Goal: Find specific page/section: Find specific page/section

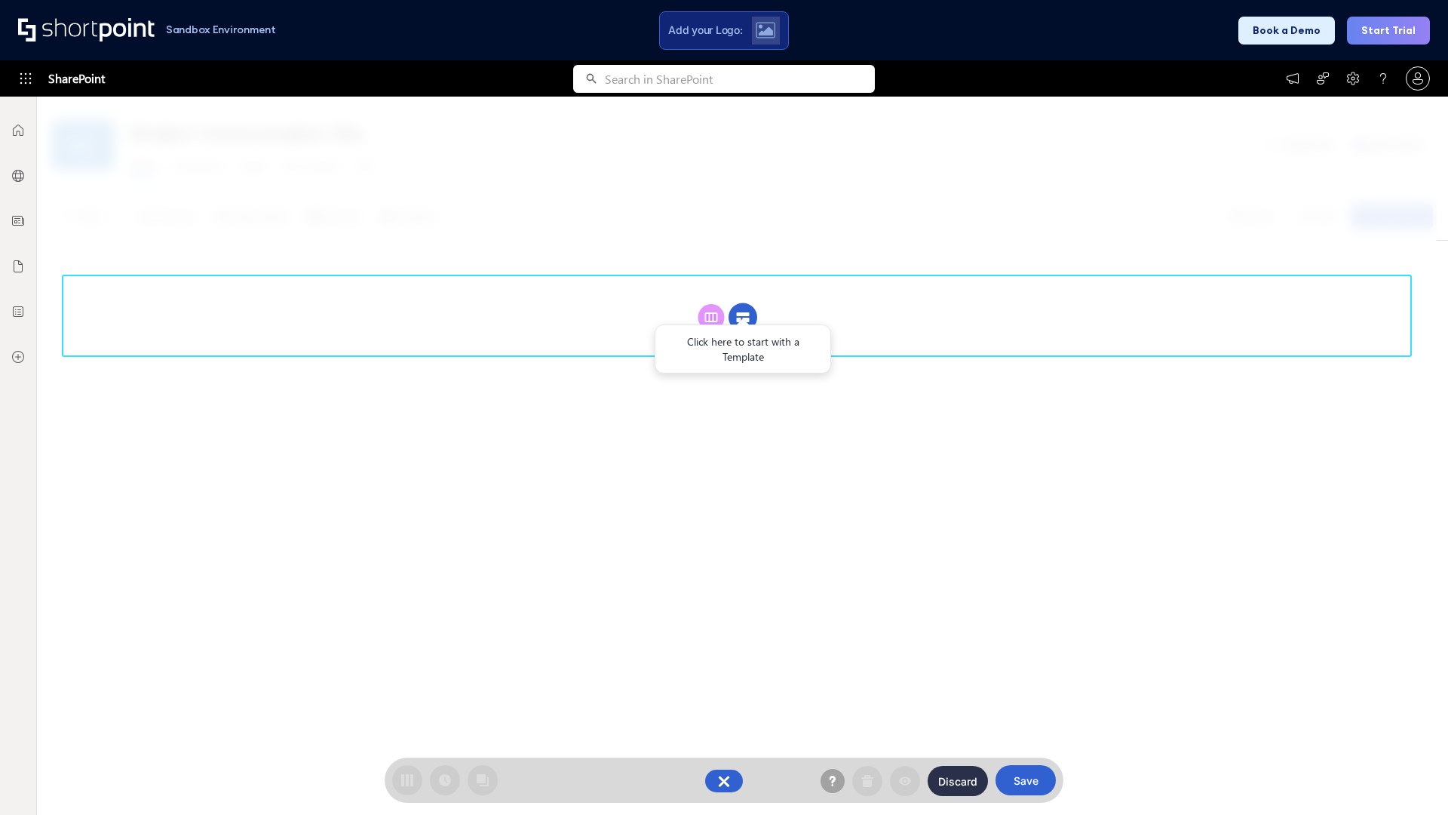
click at [743, 317] on circle at bounding box center [743, 317] width 29 height 29
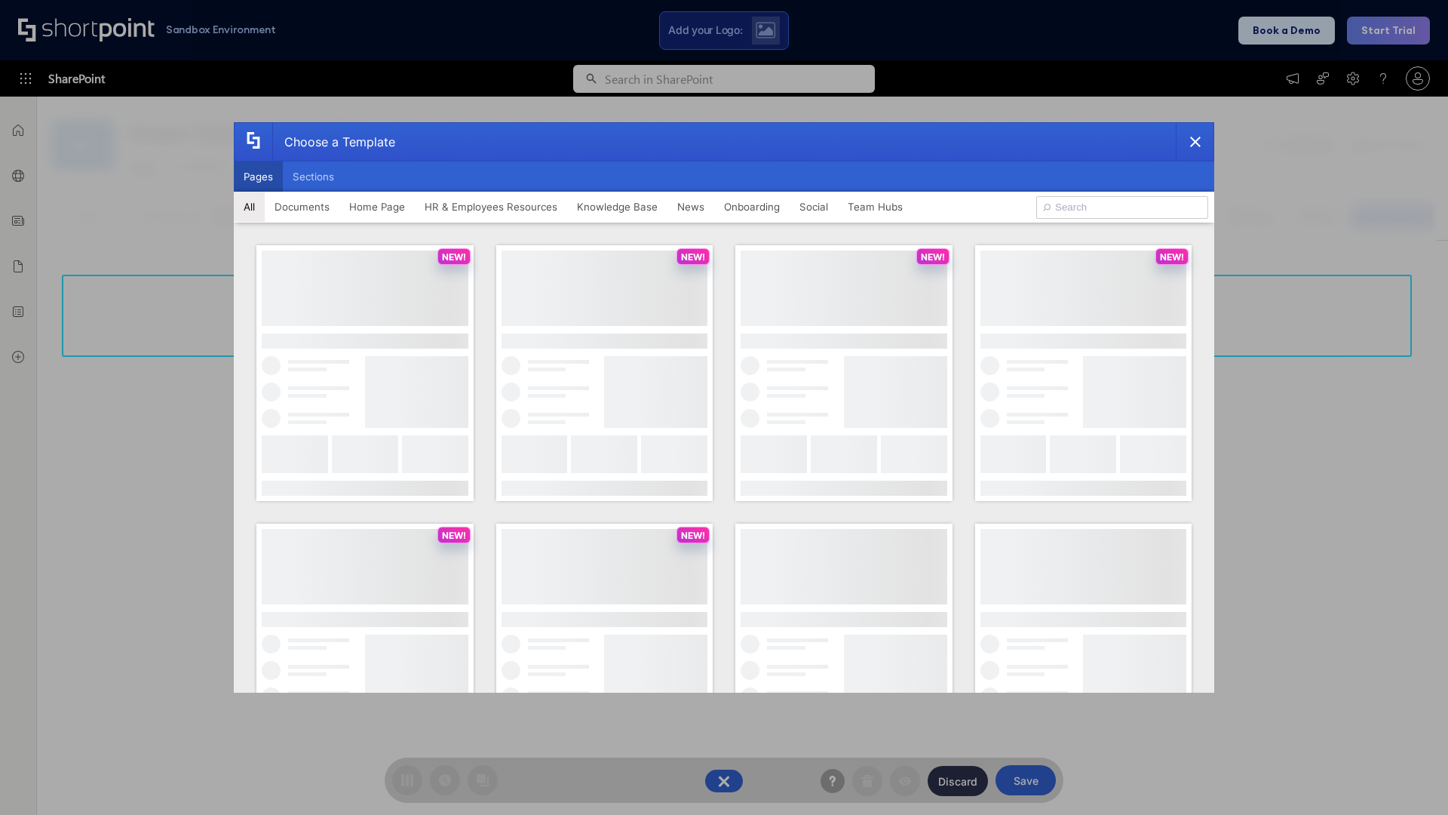
click at [258, 177] on button "Pages" at bounding box center [258, 176] width 49 height 30
type input "HR 11"
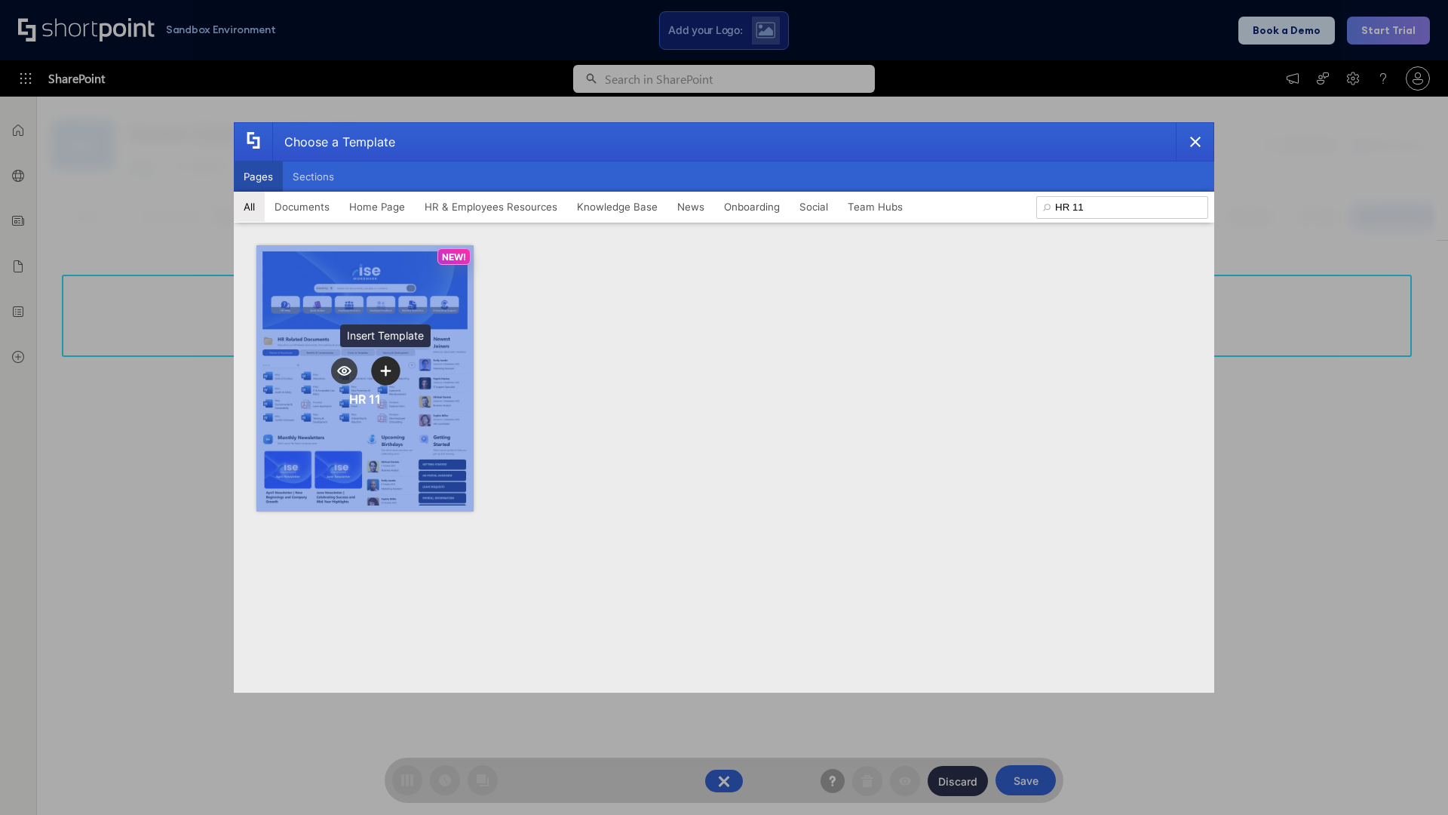
click at [385, 370] on icon "template selector" at bounding box center [385, 370] width 11 height 11
